Goal: Download file/media

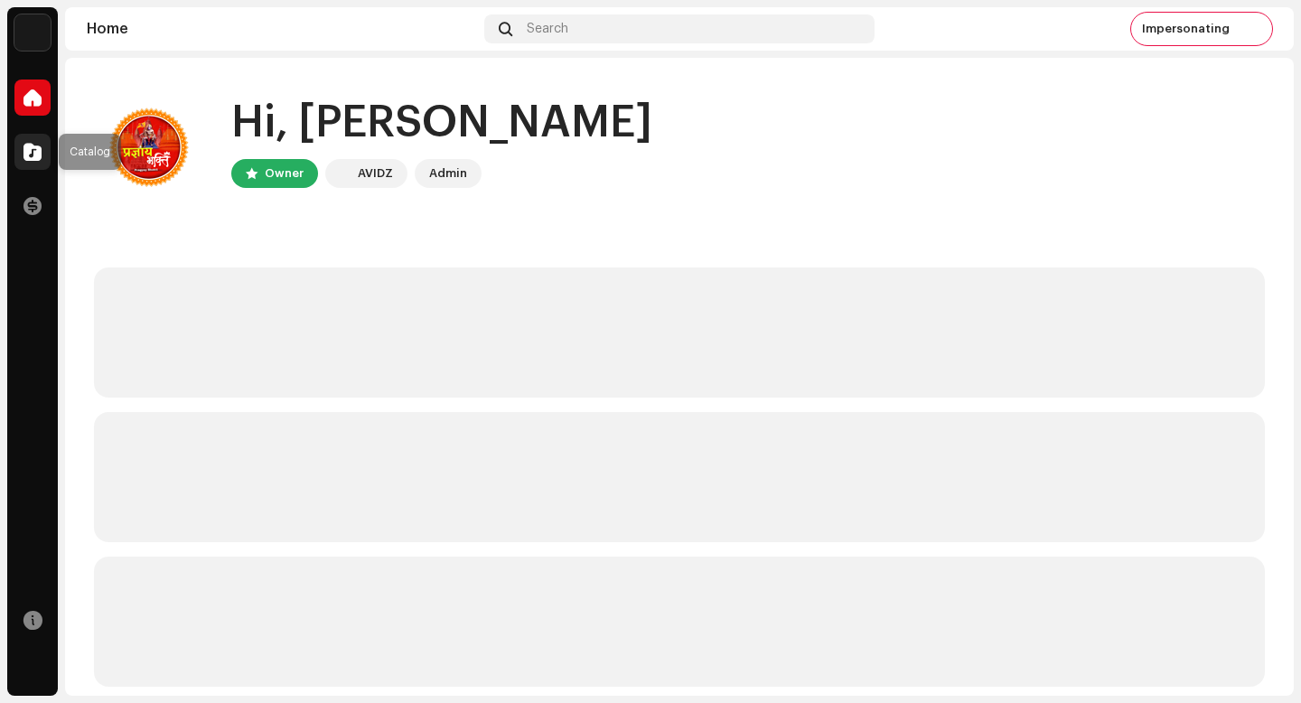
click at [32, 150] on span at bounding box center [32, 152] width 18 height 14
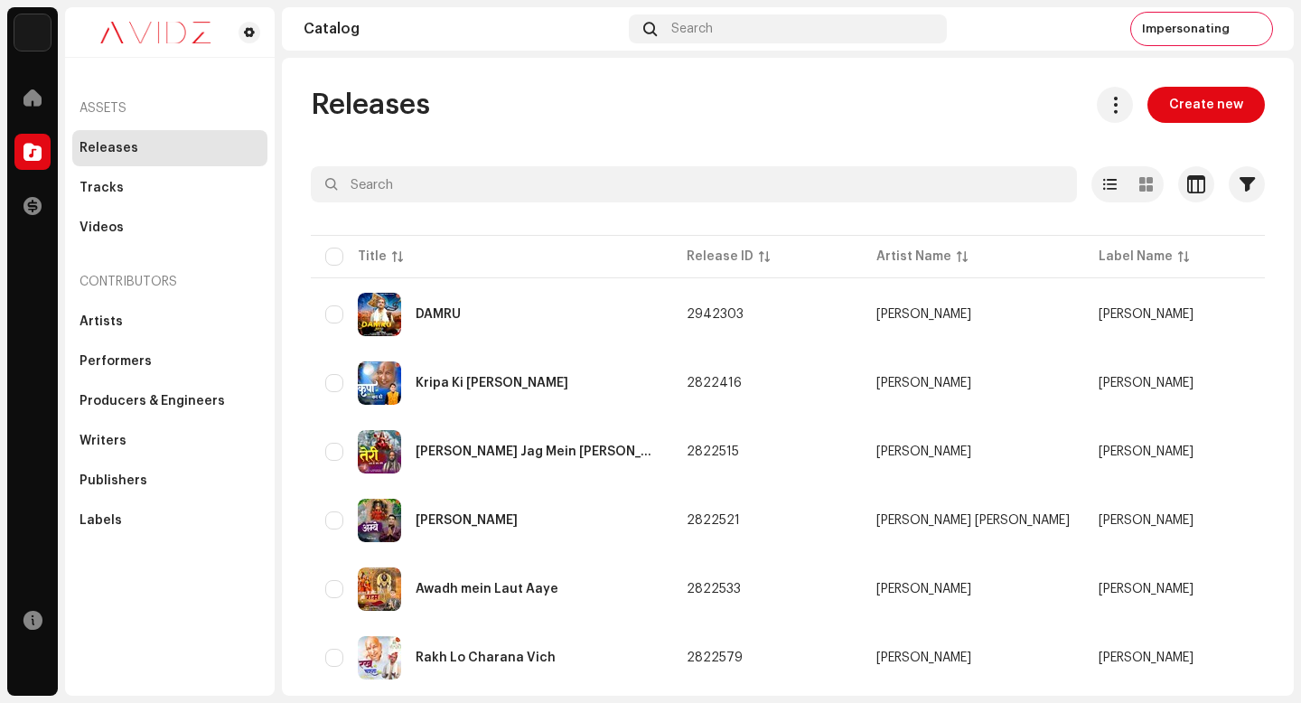
click at [1125, 113] on re-m-release-batch-export at bounding box center [1107, 105] width 51 height 36
click at [1119, 113] on button at bounding box center [1115, 105] width 36 height 36
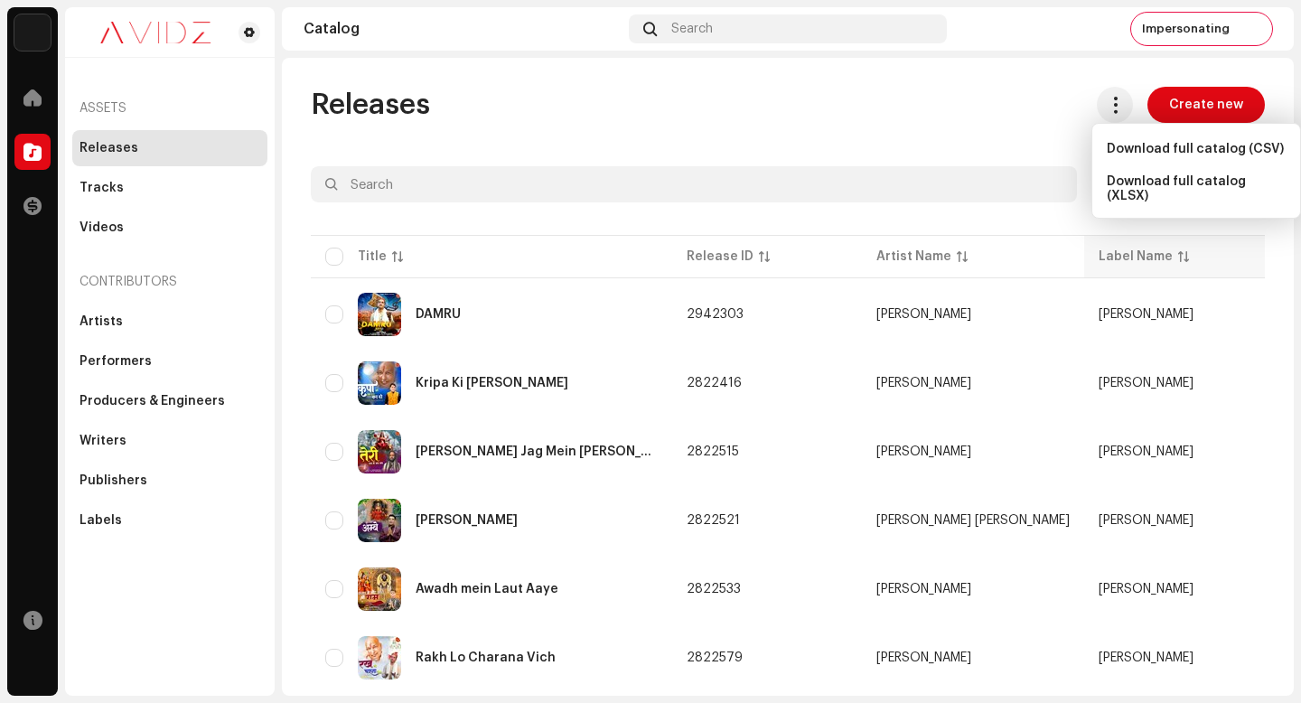
click at [1161, 182] on span "Download full catalog (XLSX)" at bounding box center [1196, 188] width 179 height 29
click at [729, 103] on div "Releases Create new" at bounding box center [788, 105] width 954 height 36
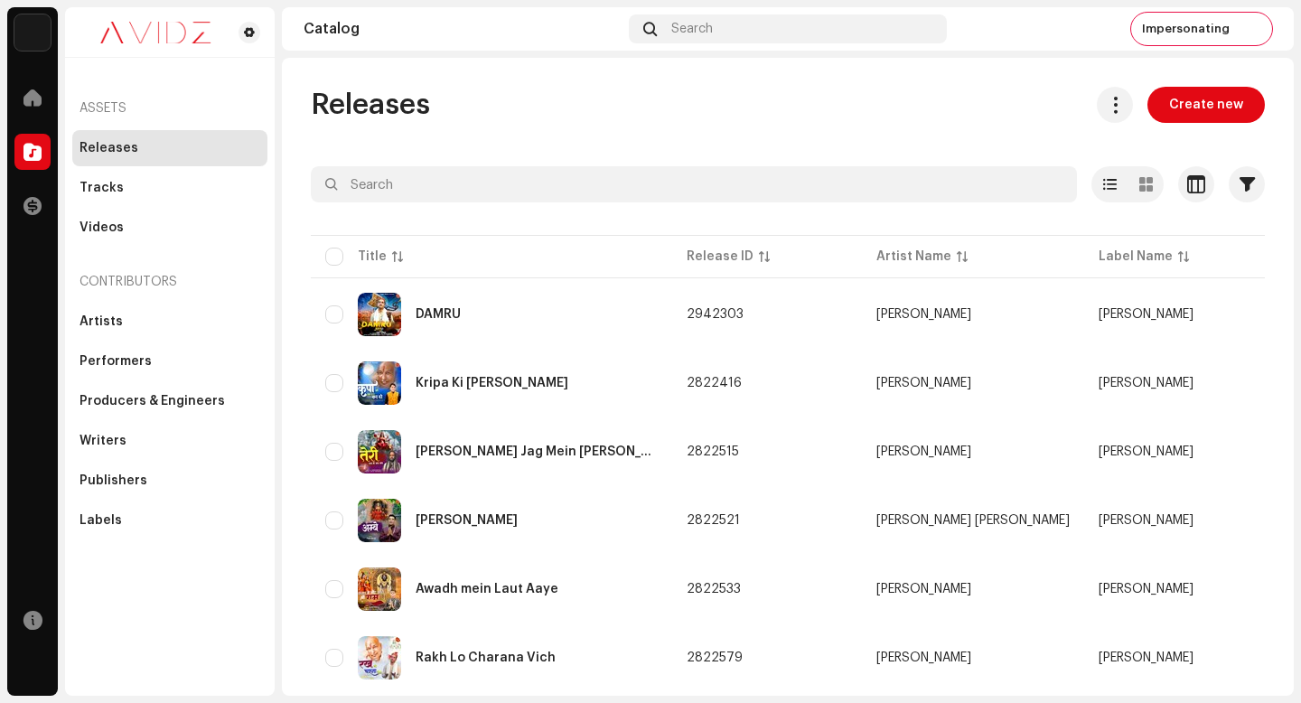
click at [128, 202] on div "Tracks" at bounding box center [169, 188] width 195 height 36
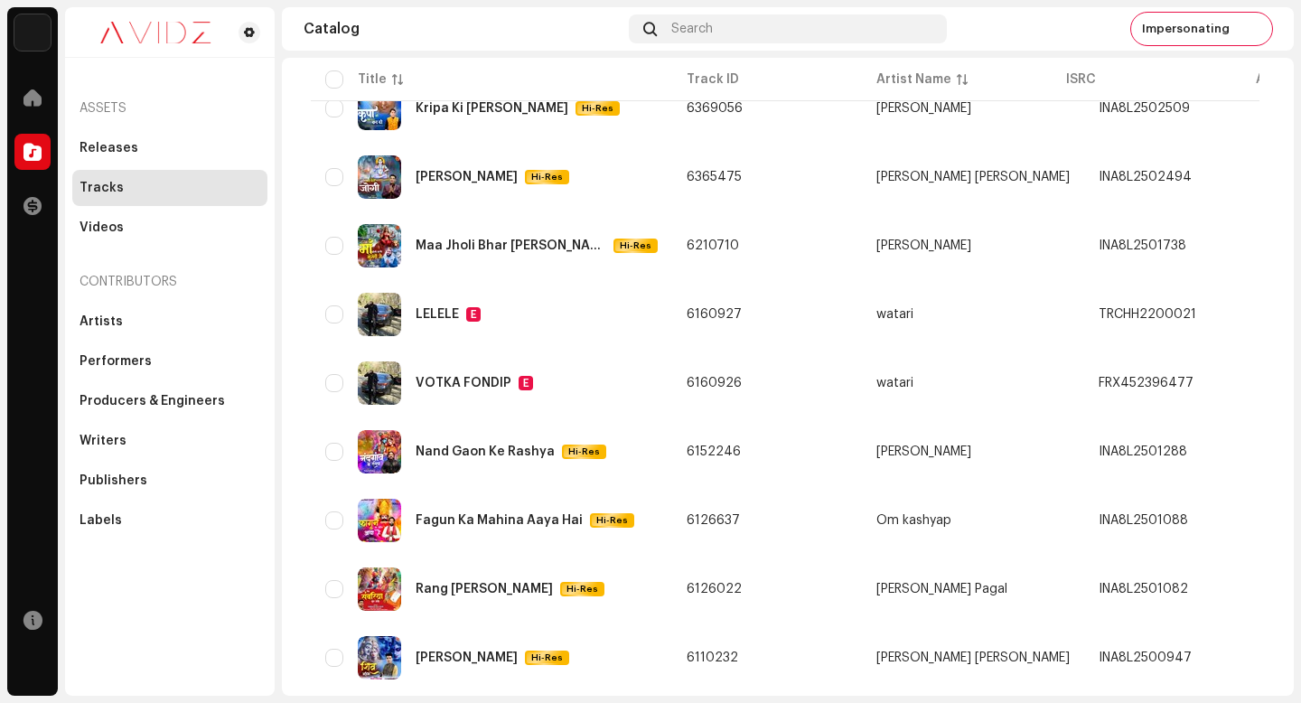
scroll to position [1015, 0]
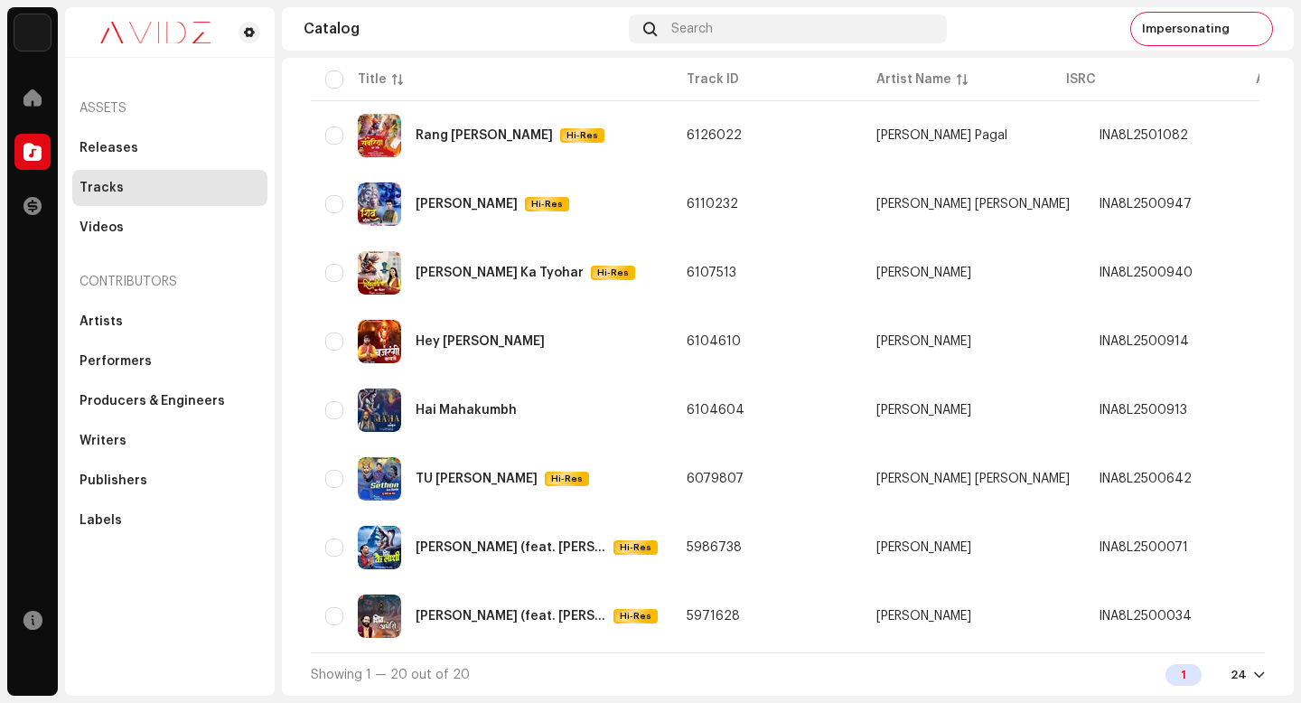
click at [1191, 27] on span "Impersonating" at bounding box center [1186, 29] width 88 height 14
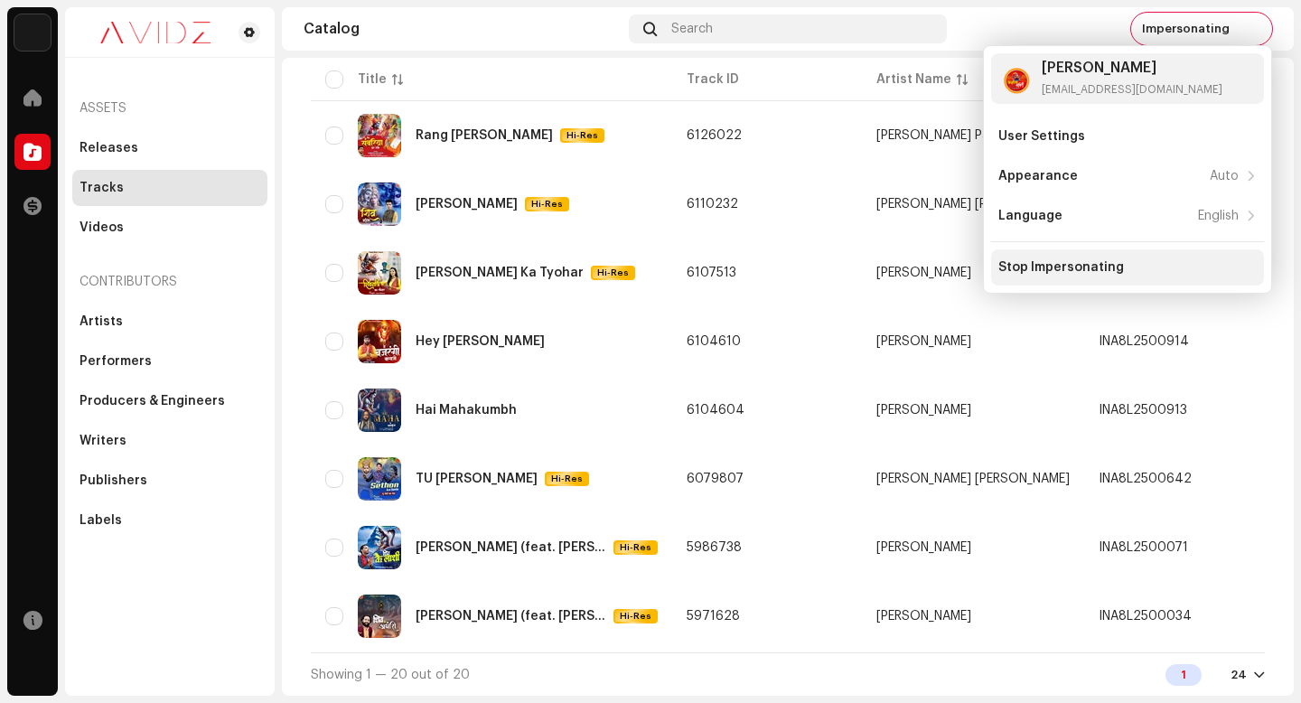
click at [1093, 274] on div "Stop Impersonating" at bounding box center [1061, 267] width 126 height 14
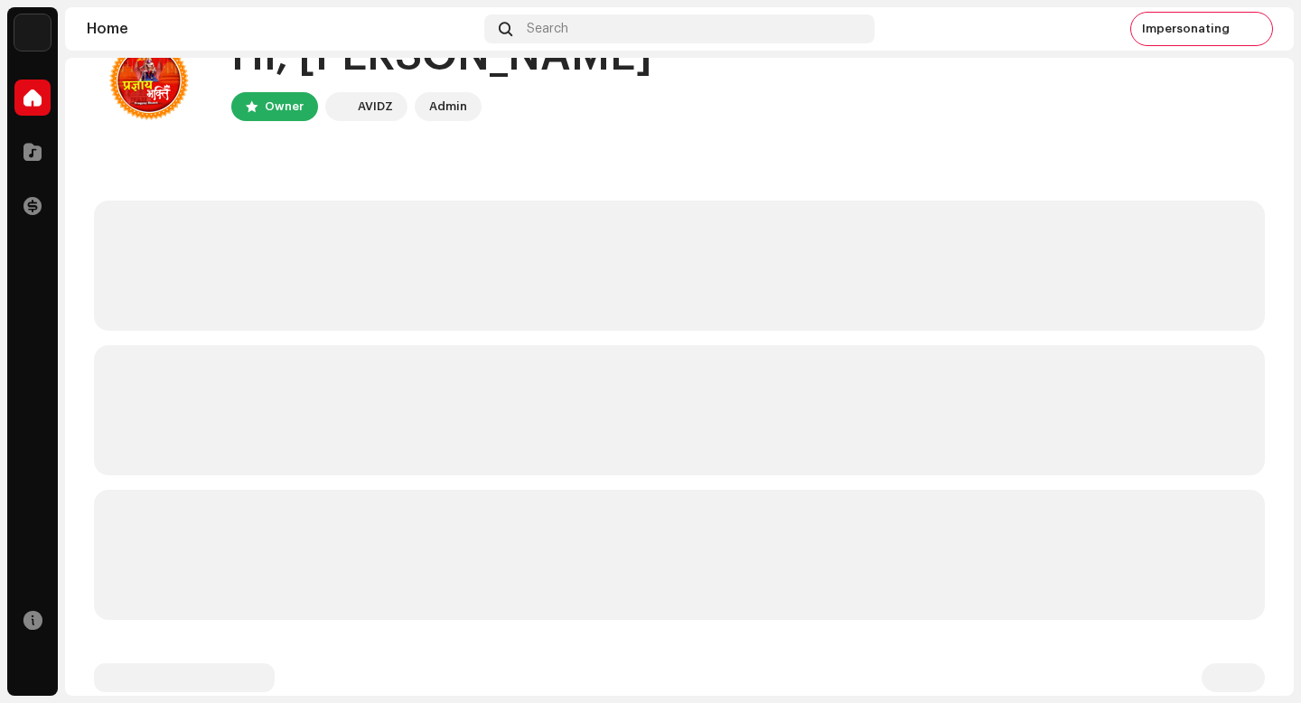
scroll to position [14, 0]
